Goal: Browse casually: Explore the website without a specific task or goal

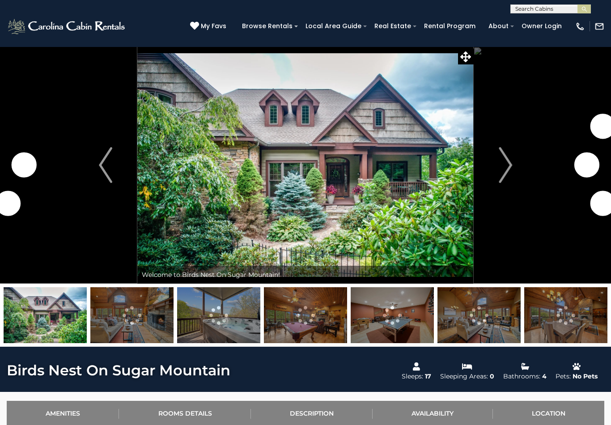
click at [425, 203] on img at bounding box center [305, 165] width 336 height 237
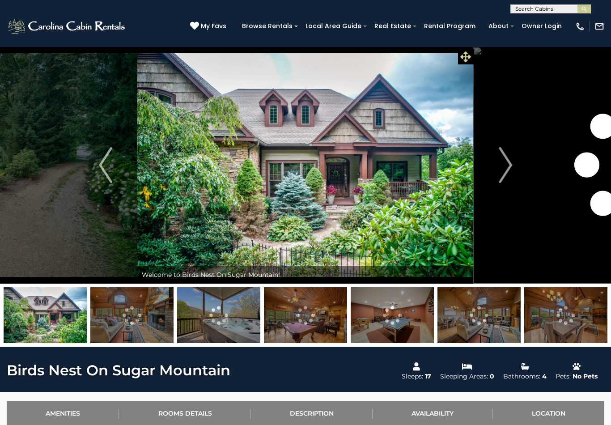
click at [471, 56] on span at bounding box center [466, 57] width 16 height 16
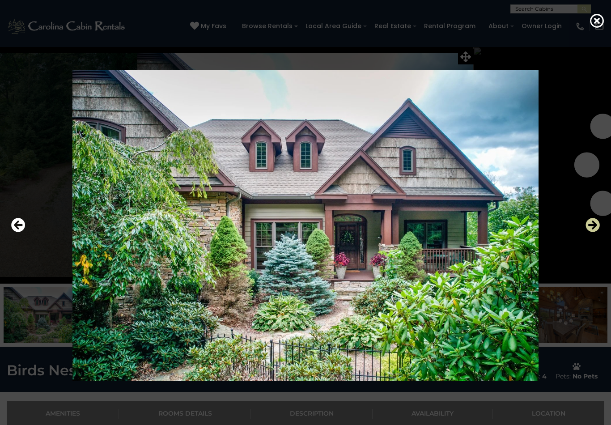
click at [590, 232] on icon "Next" at bounding box center [593, 225] width 14 height 14
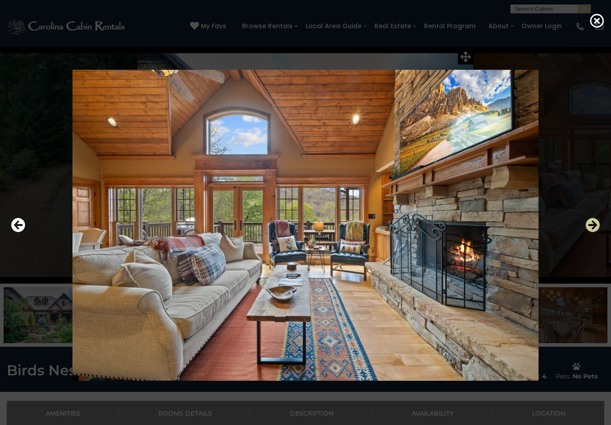
click at [592, 231] on icon "Next" at bounding box center [593, 225] width 14 height 14
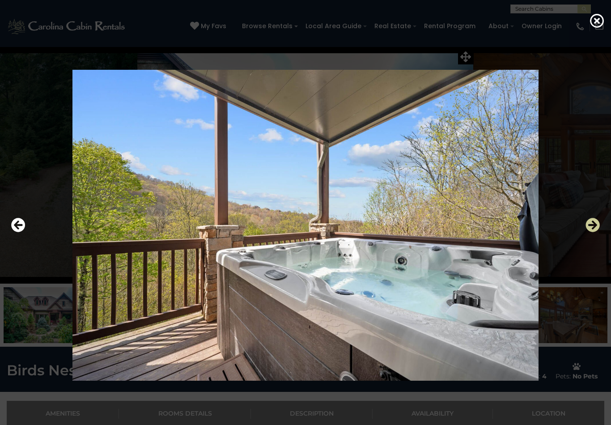
click at [590, 229] on icon "Next" at bounding box center [593, 225] width 14 height 14
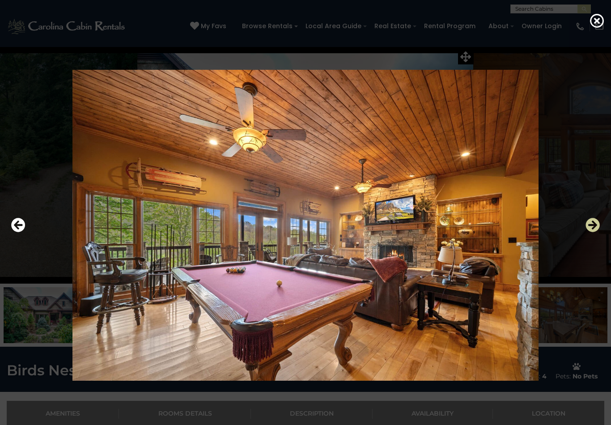
click at [590, 228] on icon "Next" at bounding box center [593, 225] width 14 height 14
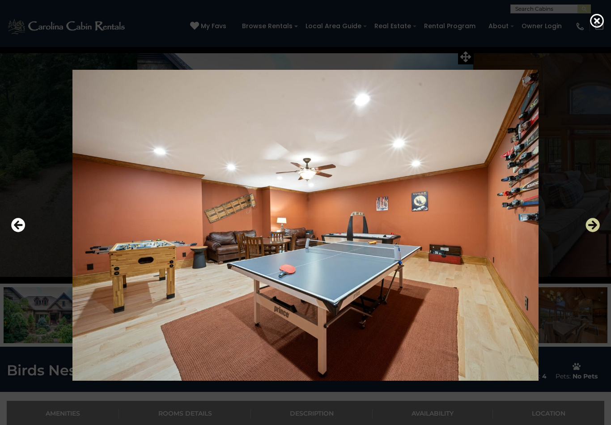
click at [590, 232] on icon "Next" at bounding box center [593, 225] width 14 height 14
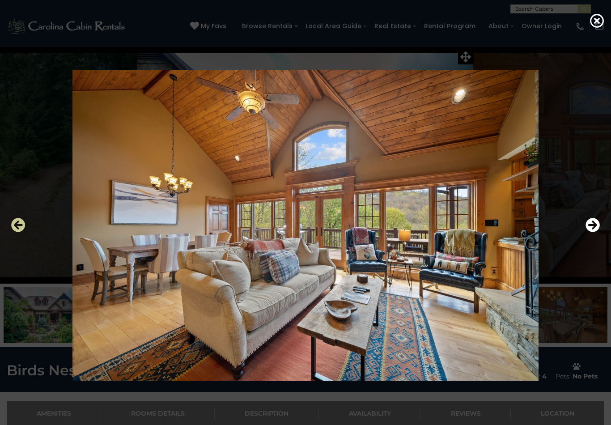
click at [19, 232] on icon "Previous" at bounding box center [18, 225] width 14 height 14
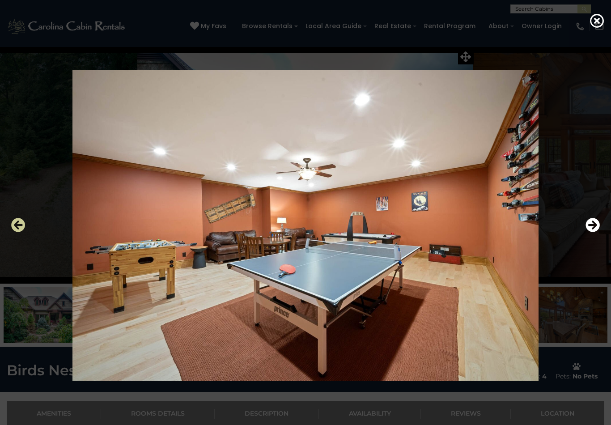
click at [20, 232] on icon "Previous" at bounding box center [18, 225] width 14 height 14
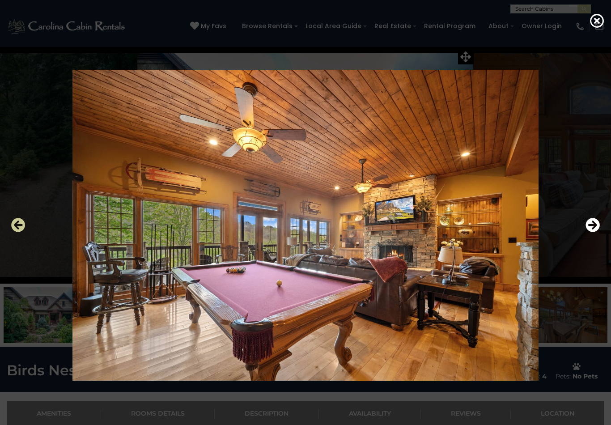
click at [18, 232] on icon "Previous" at bounding box center [18, 225] width 14 height 14
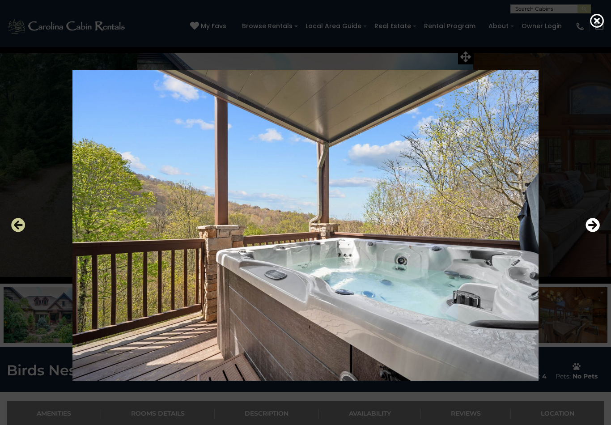
click at [19, 232] on icon "Previous" at bounding box center [18, 225] width 14 height 14
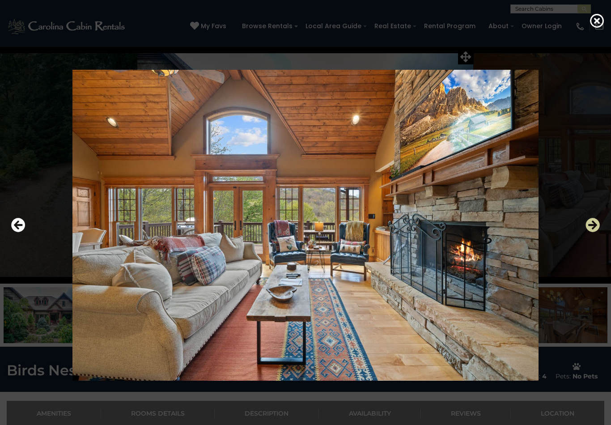
click at [586, 227] on icon "Next" at bounding box center [593, 225] width 14 height 14
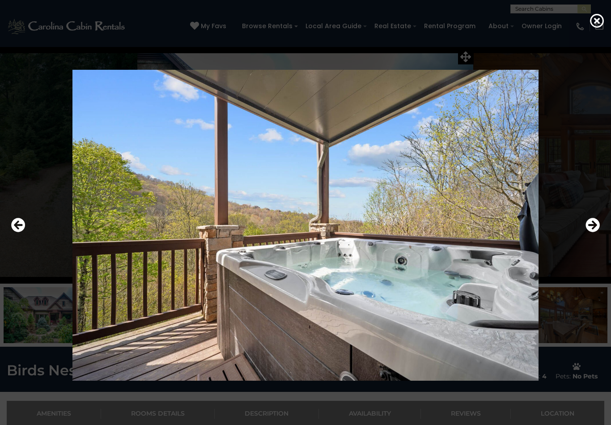
click at [584, 230] on div at bounding box center [306, 225] width 598 height 383
click at [586, 232] on icon "Next" at bounding box center [593, 225] width 14 height 14
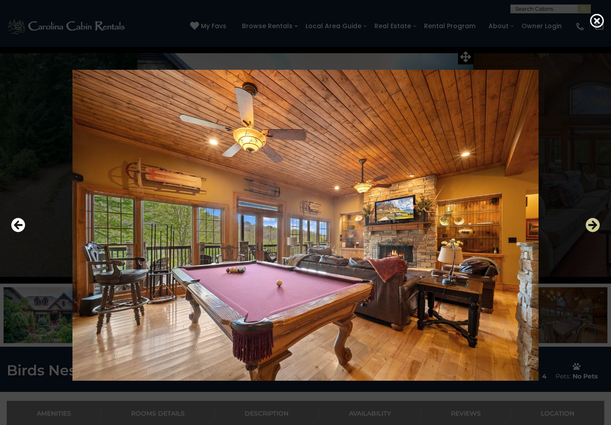
click at [586, 232] on icon "Next" at bounding box center [593, 225] width 14 height 14
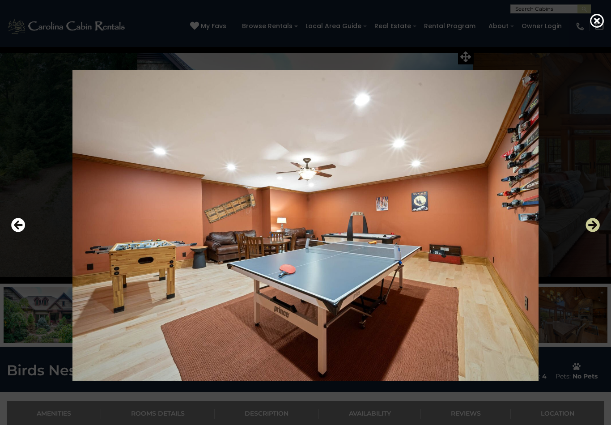
click at [588, 232] on icon "Next" at bounding box center [593, 225] width 14 height 14
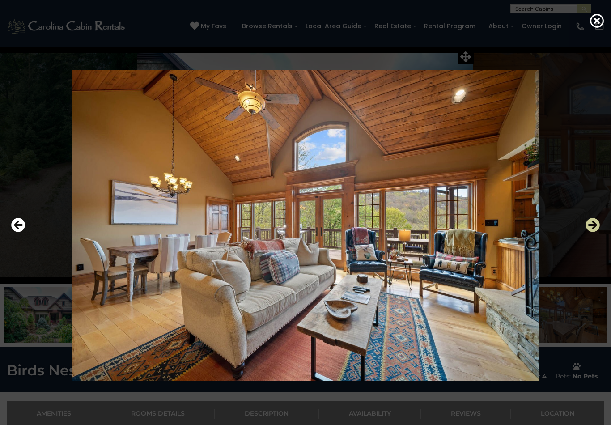
click at [587, 232] on icon "Next" at bounding box center [593, 225] width 14 height 14
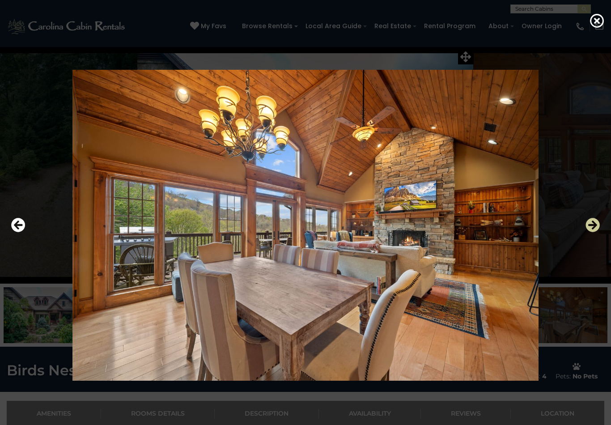
click at [586, 232] on icon "Next" at bounding box center [593, 225] width 14 height 14
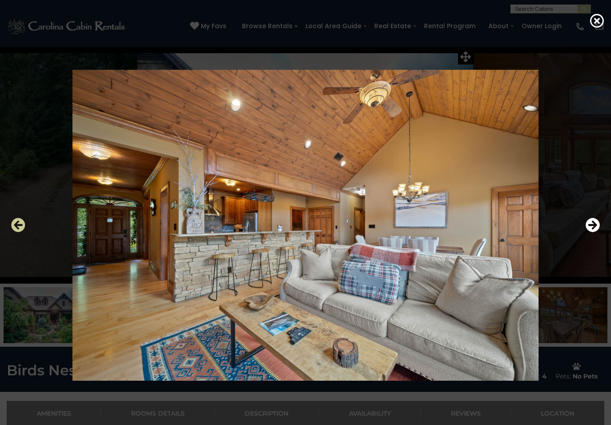
click at [20, 228] on icon "Previous" at bounding box center [18, 225] width 14 height 14
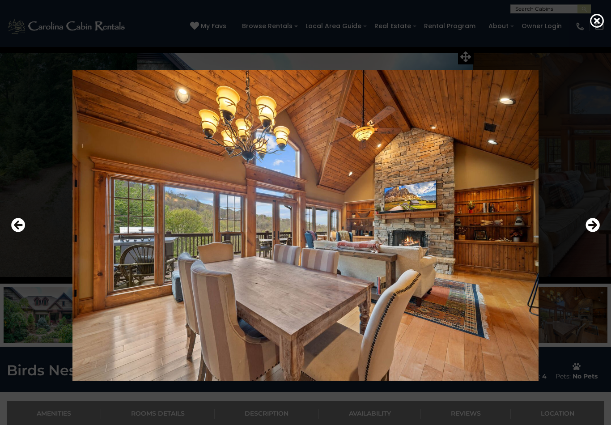
click at [584, 235] on div at bounding box center [306, 225] width 598 height 383
click at [586, 231] on icon "Next" at bounding box center [593, 225] width 14 height 14
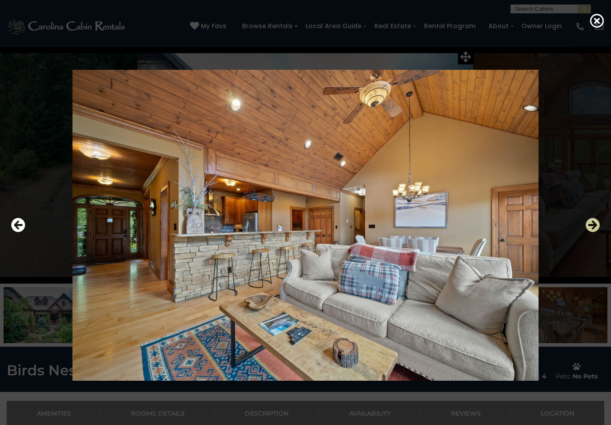
click at [591, 232] on icon "Next" at bounding box center [593, 225] width 14 height 14
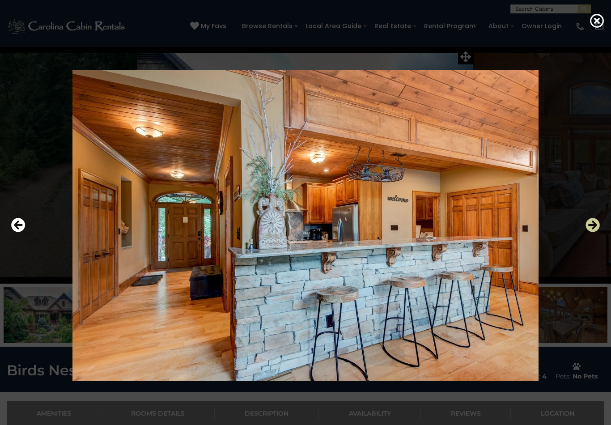
click at [594, 228] on icon "Next" at bounding box center [593, 225] width 14 height 14
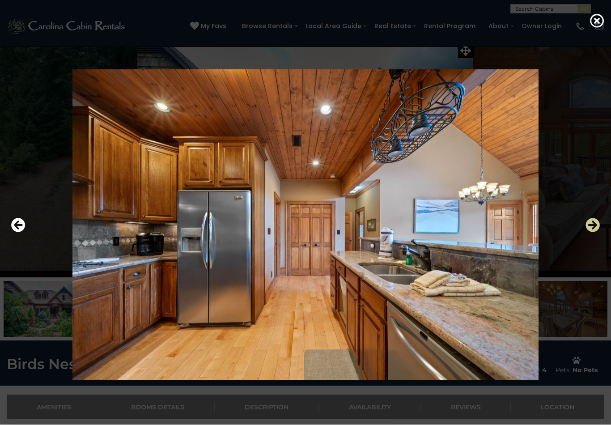
scroll to position [6, 0]
click at [553, 301] on img at bounding box center [305, 225] width 505 height 311
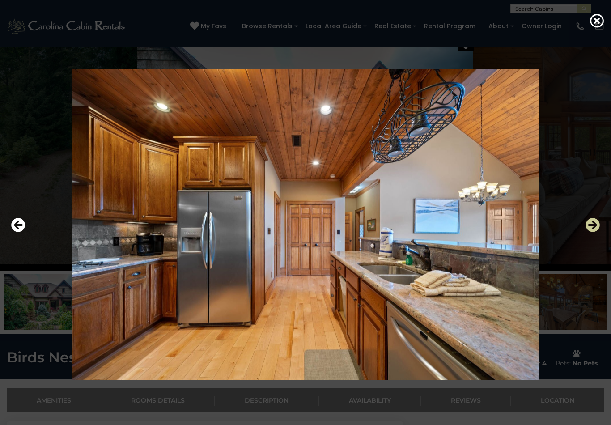
scroll to position [13, 0]
click at [594, 231] on icon "Next" at bounding box center [593, 225] width 14 height 14
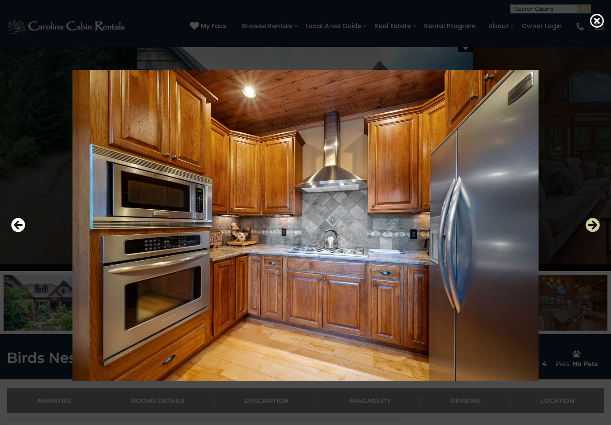
click at [593, 232] on icon "Next" at bounding box center [593, 225] width 14 height 14
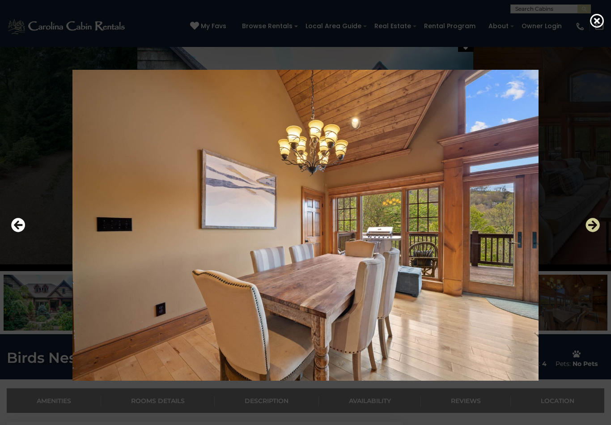
click at [593, 232] on icon "Next" at bounding box center [593, 225] width 14 height 14
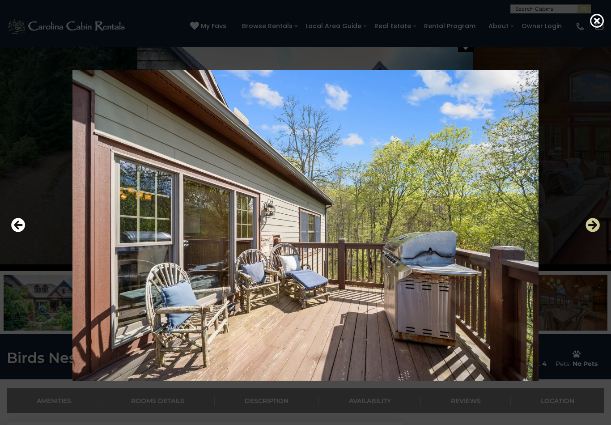
click at [589, 232] on icon "Next" at bounding box center [593, 225] width 14 height 14
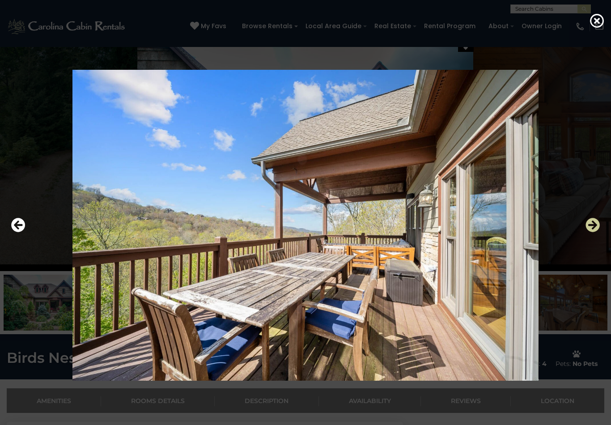
click at [588, 232] on icon "Next" at bounding box center [593, 225] width 14 height 14
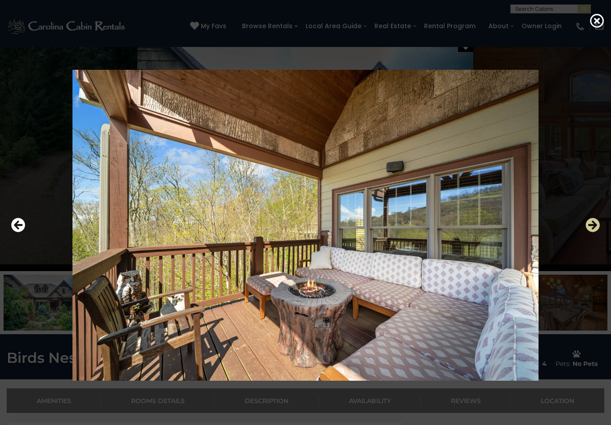
click at [586, 232] on icon "Next" at bounding box center [593, 225] width 14 height 14
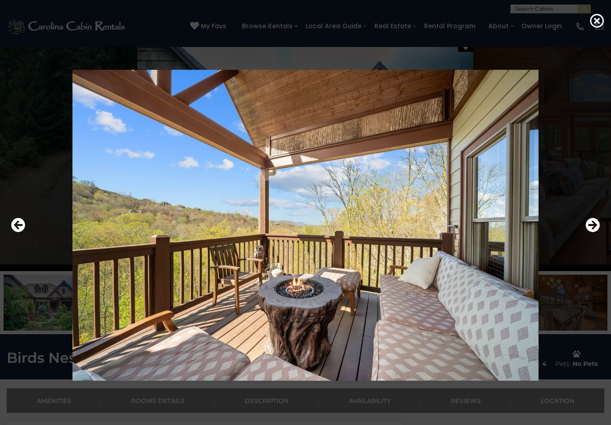
click at [584, 236] on div at bounding box center [306, 225] width 598 height 383
click at [587, 231] on icon "Next" at bounding box center [593, 225] width 14 height 14
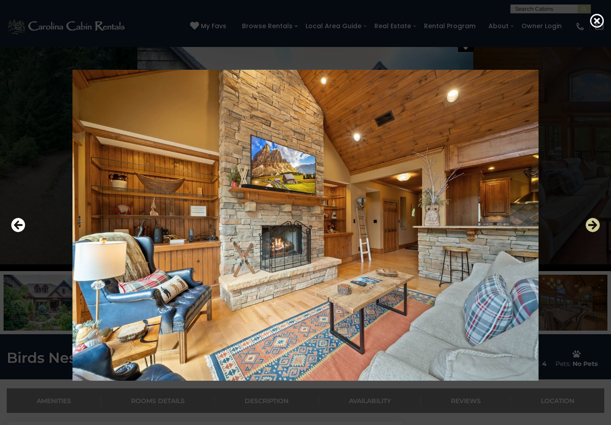
click at [590, 232] on icon "Next" at bounding box center [593, 225] width 14 height 14
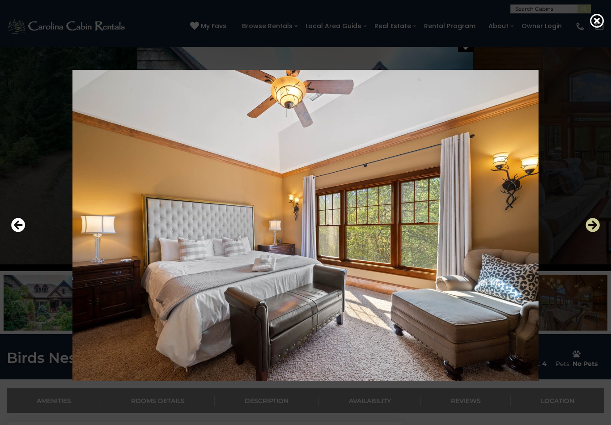
click at [592, 231] on icon "Next" at bounding box center [593, 225] width 14 height 14
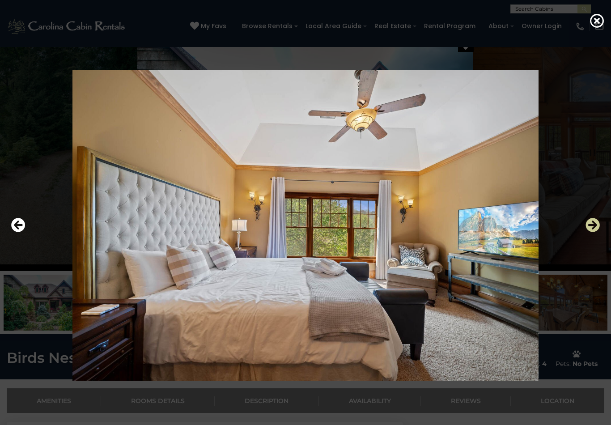
click at [587, 231] on icon "Next" at bounding box center [593, 225] width 14 height 14
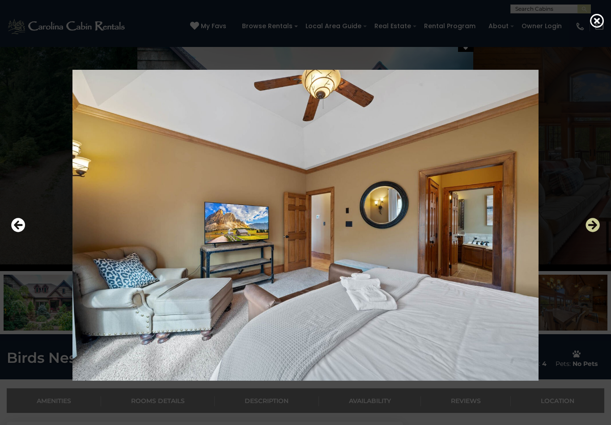
click at [589, 232] on icon "Next" at bounding box center [593, 225] width 14 height 14
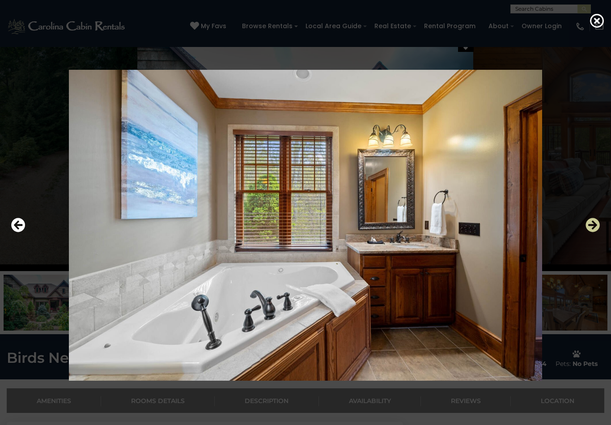
click at [586, 232] on icon "Next" at bounding box center [593, 225] width 14 height 14
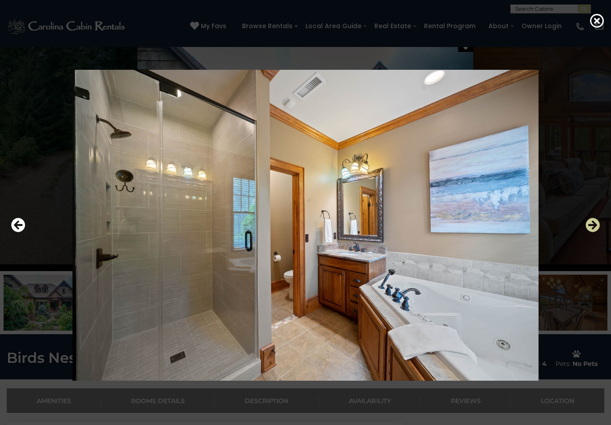
click at [587, 232] on icon "Next" at bounding box center [593, 225] width 14 height 14
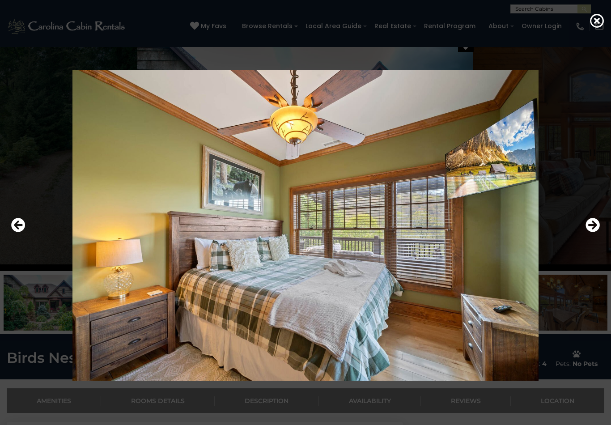
click at [583, 237] on div at bounding box center [306, 225] width 598 height 383
click at [587, 232] on icon "Next" at bounding box center [593, 225] width 14 height 14
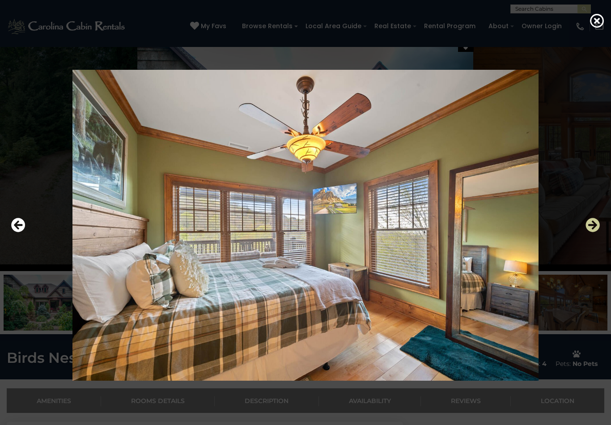
click at [589, 232] on icon "Next" at bounding box center [593, 225] width 14 height 14
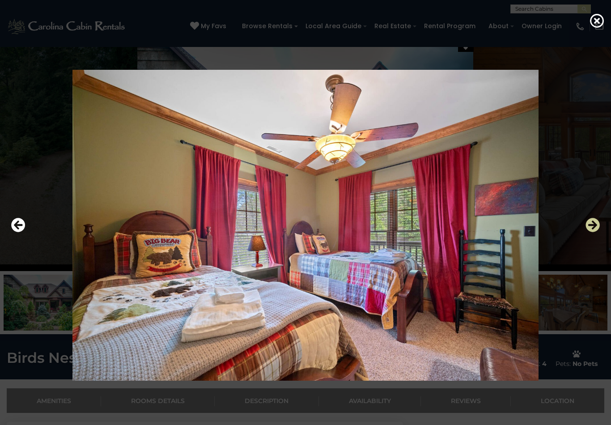
click at [588, 232] on icon "Next" at bounding box center [593, 225] width 14 height 14
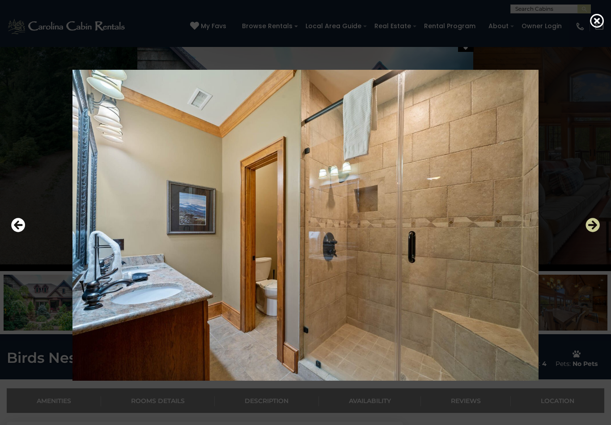
click at [587, 232] on icon "Next" at bounding box center [593, 225] width 14 height 14
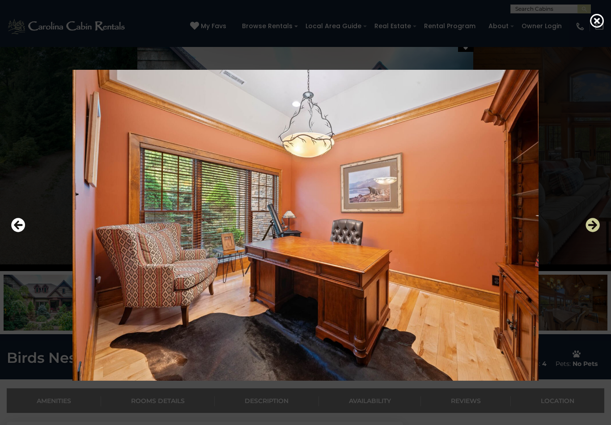
click at [587, 232] on icon "Next" at bounding box center [593, 225] width 14 height 14
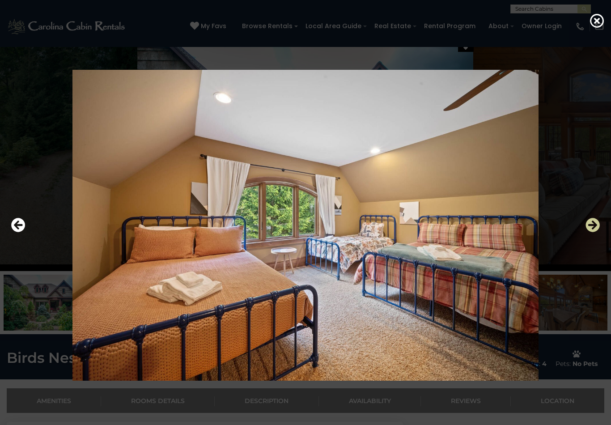
click at [587, 232] on icon "Next" at bounding box center [593, 225] width 14 height 14
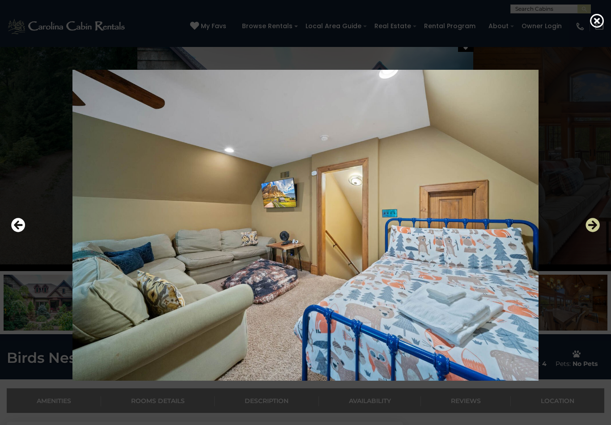
click at [588, 232] on icon "Next" at bounding box center [593, 225] width 14 height 14
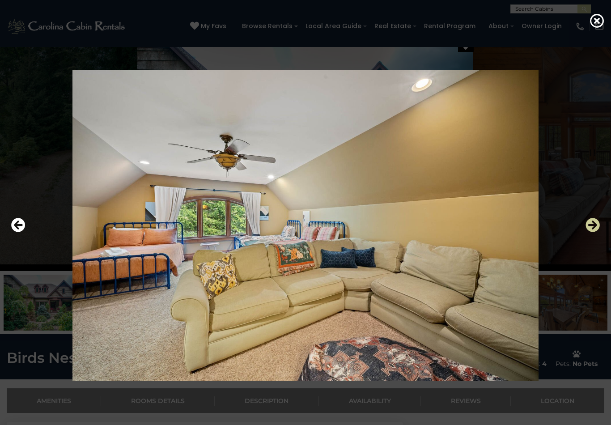
scroll to position [26, 0]
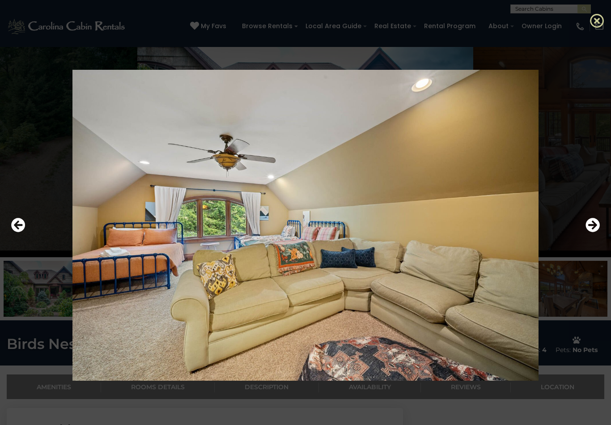
click at [595, 19] on icon at bounding box center [597, 20] width 14 height 14
